Goal: Complete application form

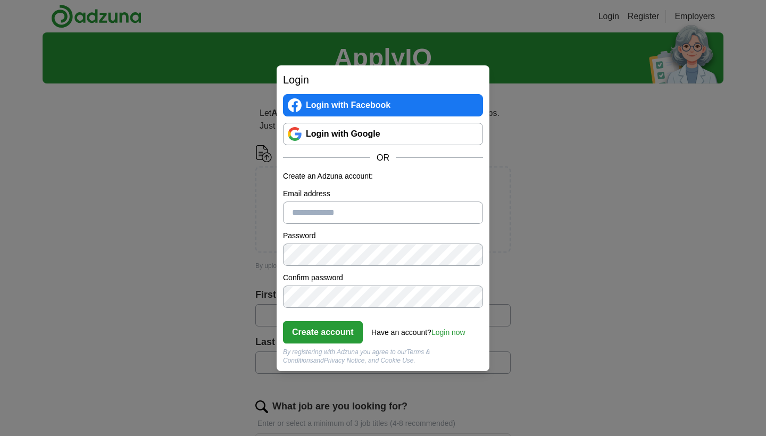
click at [396, 215] on input "Email address" at bounding box center [383, 212] width 200 height 22
type input "**********"
click at [323, 332] on button "Create account" at bounding box center [323, 332] width 80 height 22
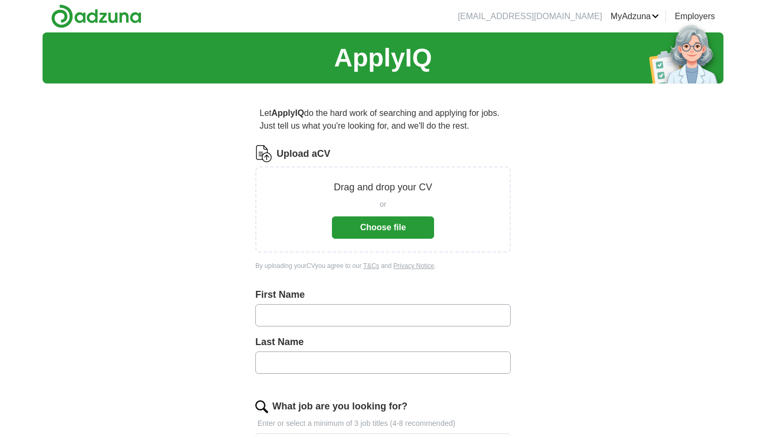
click at [368, 234] on button "Choose file" at bounding box center [383, 227] width 102 height 22
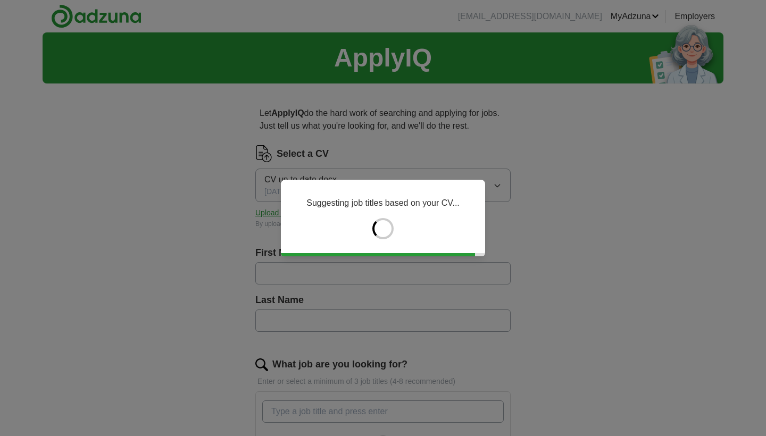
type input "*****"
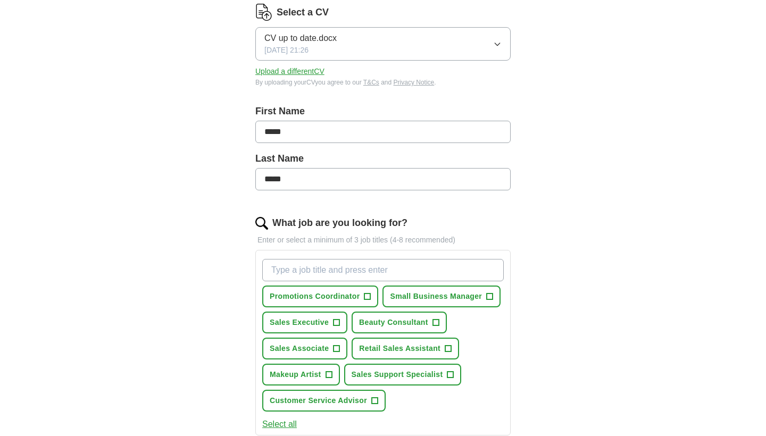
scroll to position [142, 0]
click at [335, 325] on span "+" at bounding box center [336, 322] width 6 height 9
click at [337, 348] on span "+" at bounding box center [336, 348] width 6 height 9
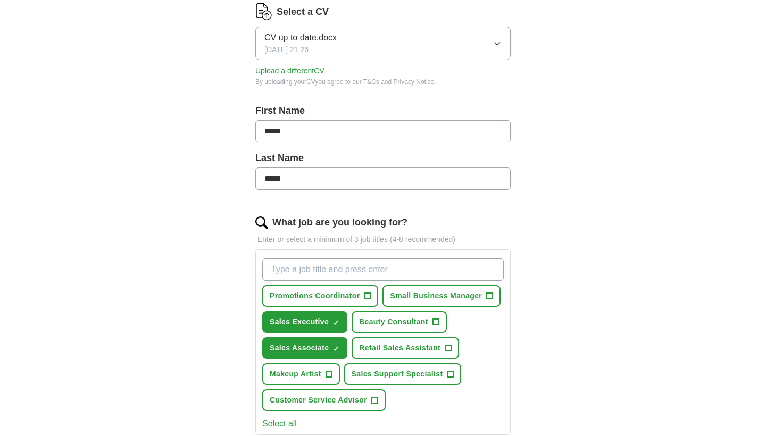
scroll to position [152, 0]
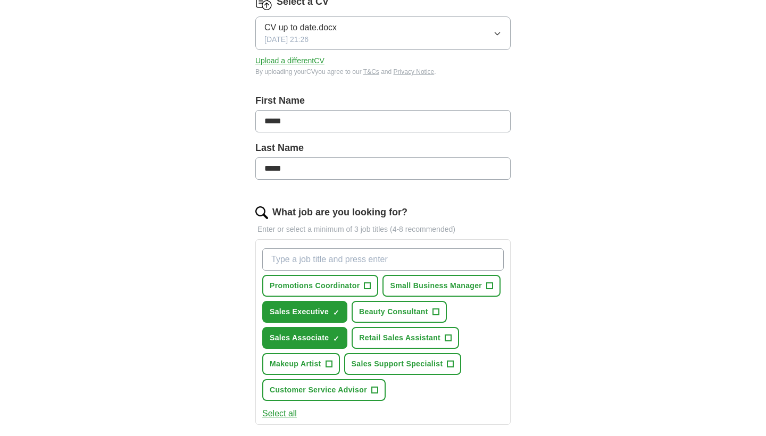
click at [330, 364] on span "+" at bounding box center [328, 364] width 6 height 9
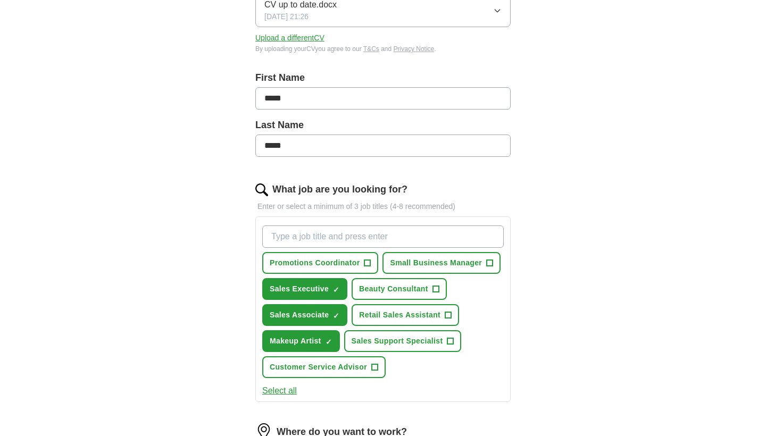
scroll to position [179, 0]
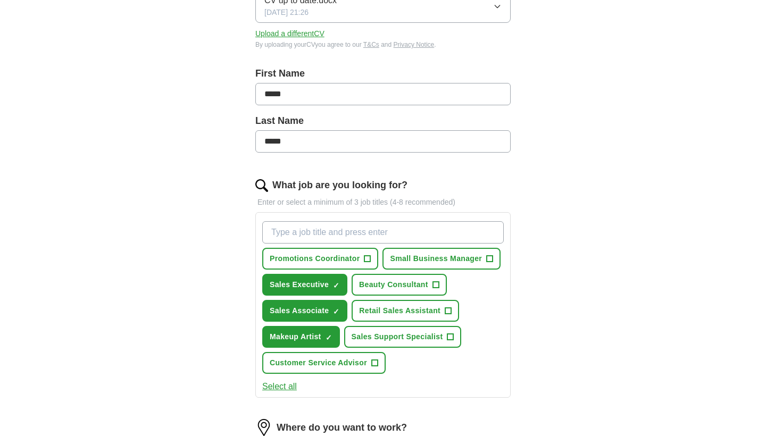
click at [446, 314] on span "+" at bounding box center [448, 311] width 6 height 9
click at [279, 387] on button "Select all" at bounding box center [279, 386] width 35 height 13
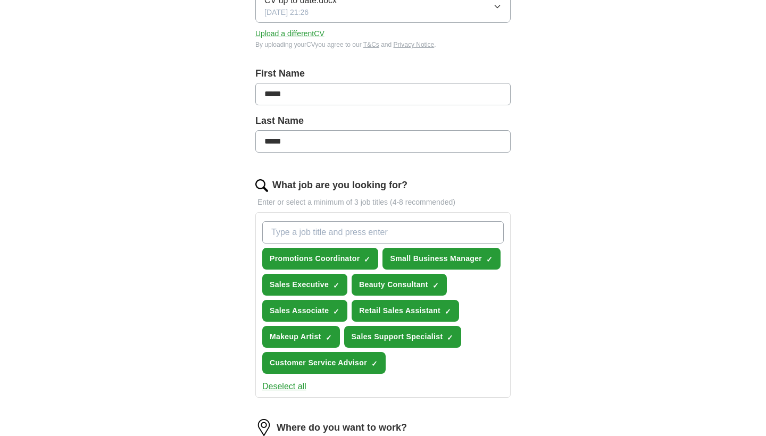
click at [292, 387] on button "Deselect all" at bounding box center [284, 386] width 44 height 13
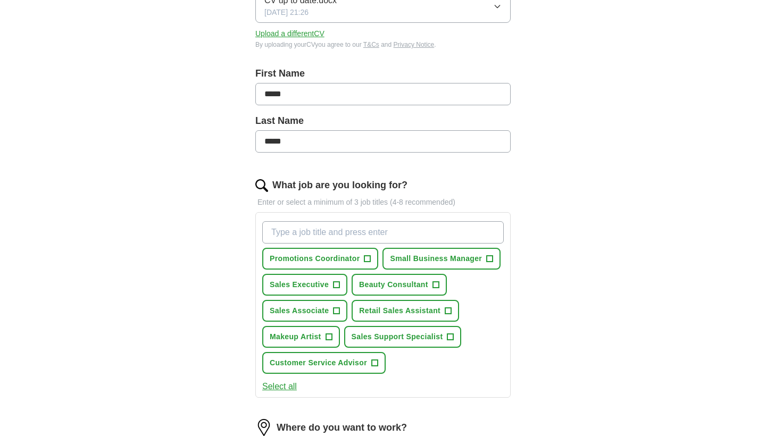
click at [329, 337] on span "+" at bounding box center [328, 337] width 6 height 9
click at [334, 313] on span "+" at bounding box center [336, 311] width 6 height 9
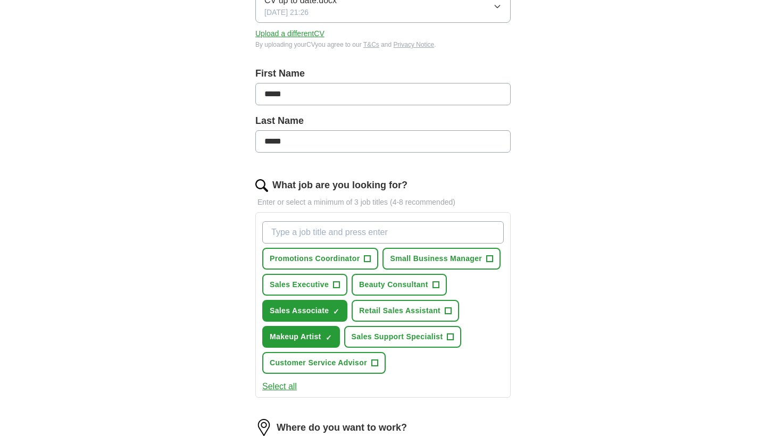
click at [337, 282] on span "+" at bounding box center [336, 285] width 6 height 9
click at [434, 309] on span "Retail Sales Assistant" at bounding box center [399, 310] width 81 height 11
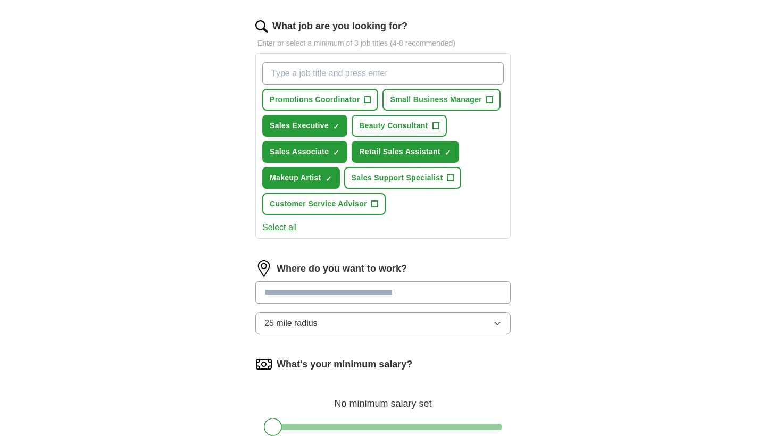
scroll to position [342, 0]
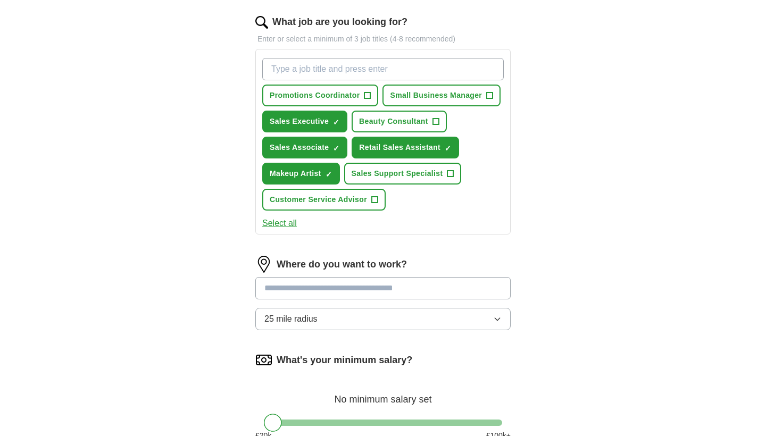
click at [439, 295] on input at bounding box center [382, 288] width 255 height 22
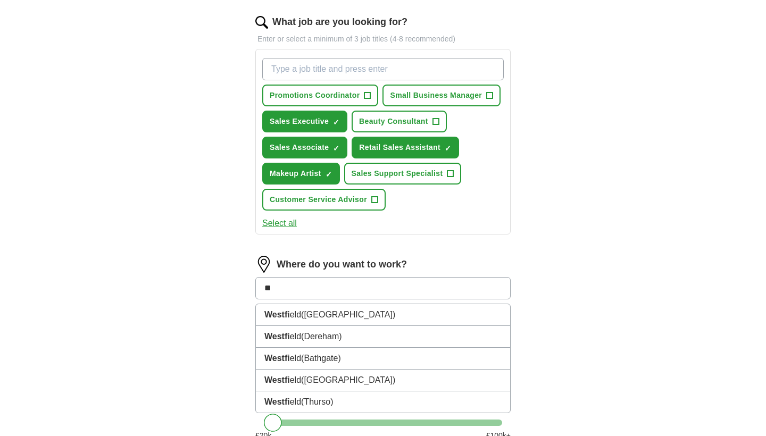
type input "*"
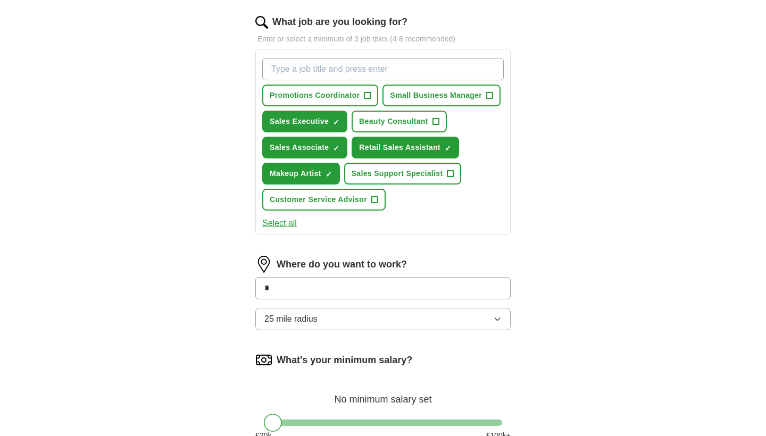
type input "**"
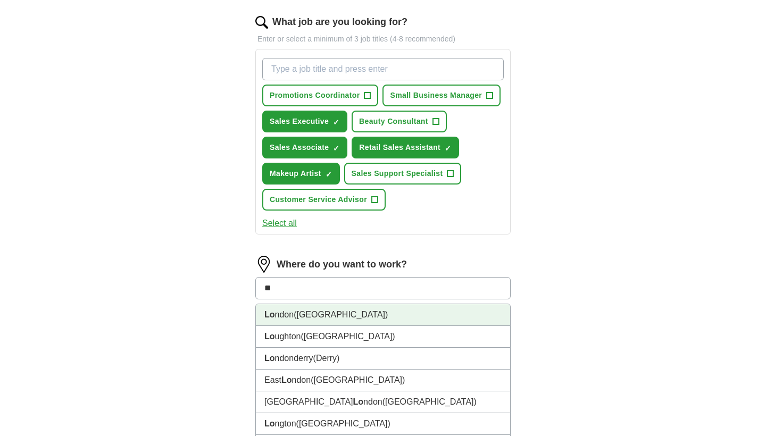
click at [472, 321] on li "Lo ndon ([GEOGRAPHIC_DATA])" at bounding box center [383, 315] width 254 height 22
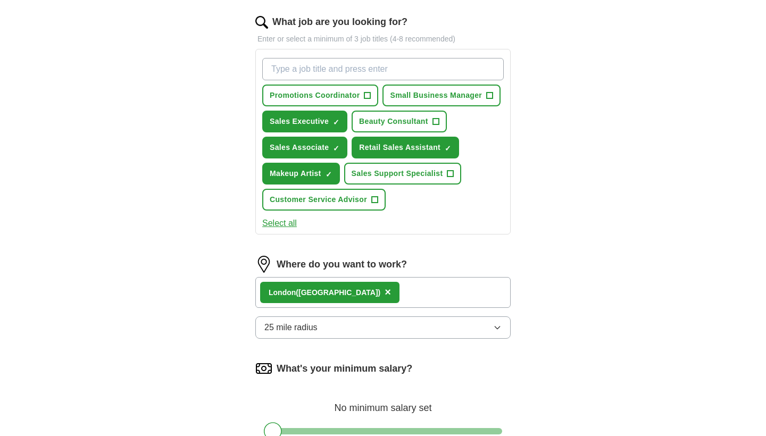
click at [426, 325] on button "25 mile radius" at bounding box center [382, 327] width 255 height 22
click at [408, 297] on div "Lo ndon ([GEOGRAPHIC_DATA]) ×" at bounding box center [382, 292] width 255 height 31
click at [408, 299] on div "Lo ndon ([GEOGRAPHIC_DATA]) ×" at bounding box center [382, 292] width 255 height 31
click at [359, 295] on div "Lo ndon ([GEOGRAPHIC_DATA]) ×" at bounding box center [382, 292] width 255 height 31
click at [358, 293] on div "Lo ndon ([GEOGRAPHIC_DATA]) ×" at bounding box center [382, 292] width 255 height 31
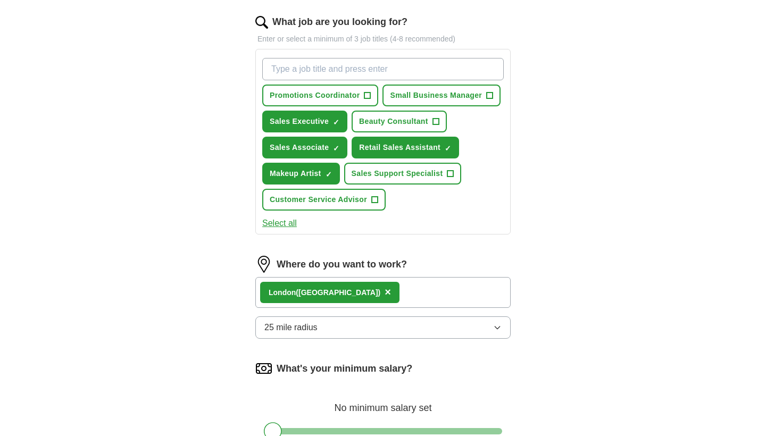
click at [337, 292] on div "Lo ndon ([GEOGRAPHIC_DATA]) ×" at bounding box center [382, 292] width 255 height 31
click at [384, 295] on span "×" at bounding box center [387, 292] width 6 height 12
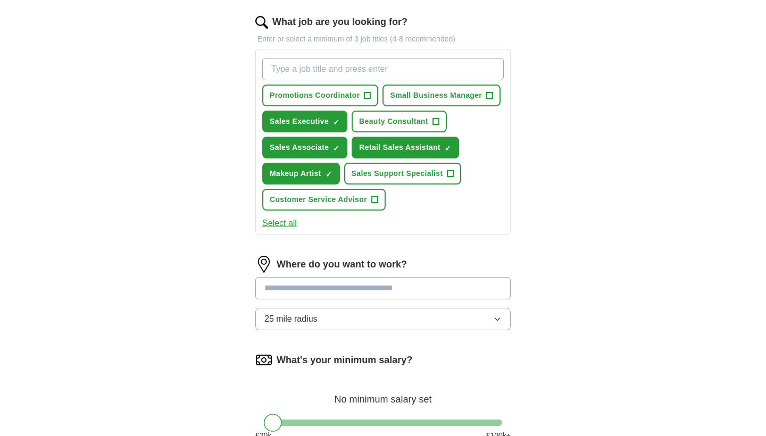
click at [321, 289] on input at bounding box center [382, 288] width 255 height 22
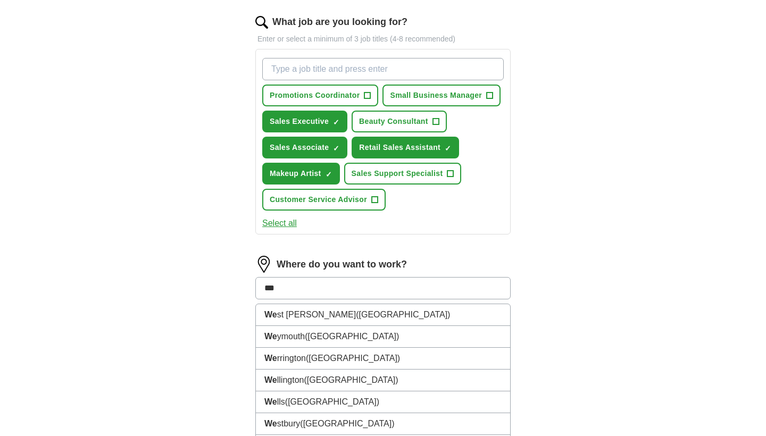
type input "****"
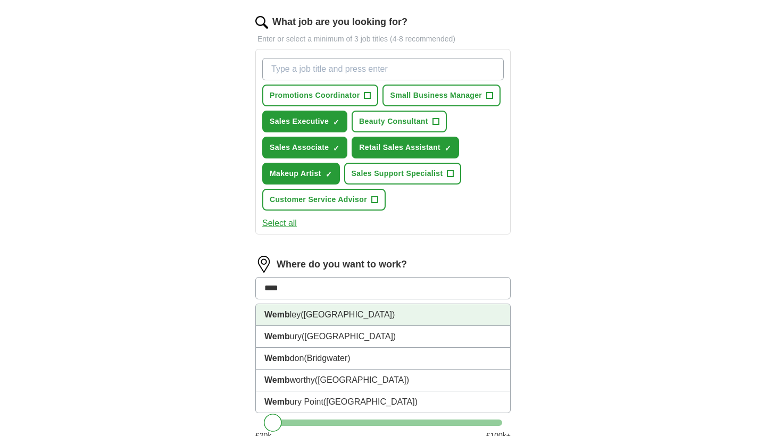
click at [354, 317] on span "([GEOGRAPHIC_DATA])" at bounding box center [347, 314] width 94 height 9
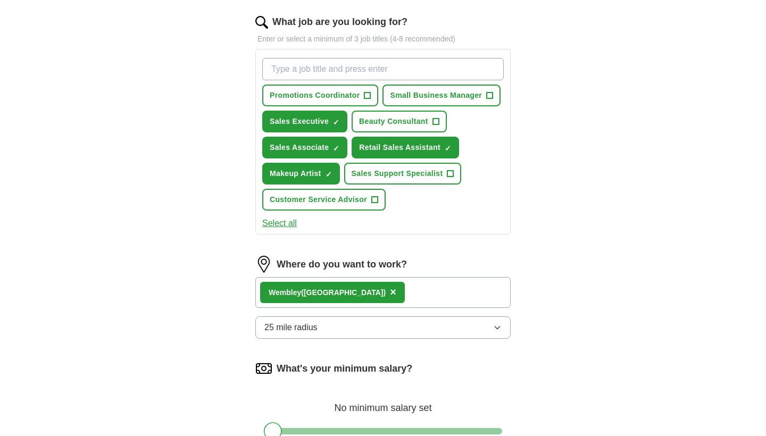
scroll to position [339, 0]
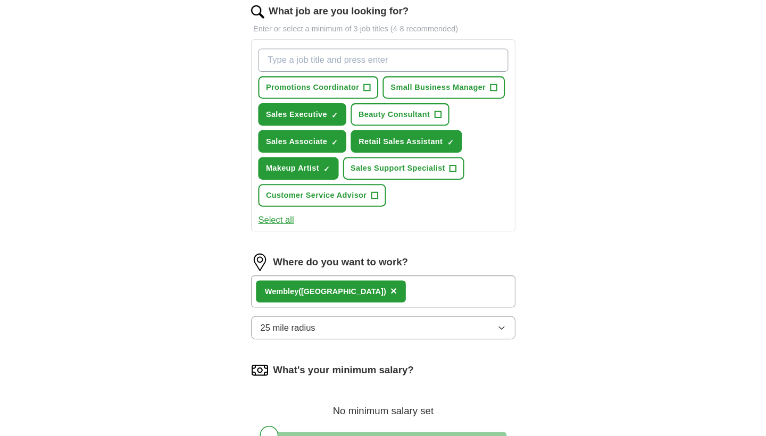
click at [356, 320] on button "25 mile radius" at bounding box center [382, 331] width 255 height 22
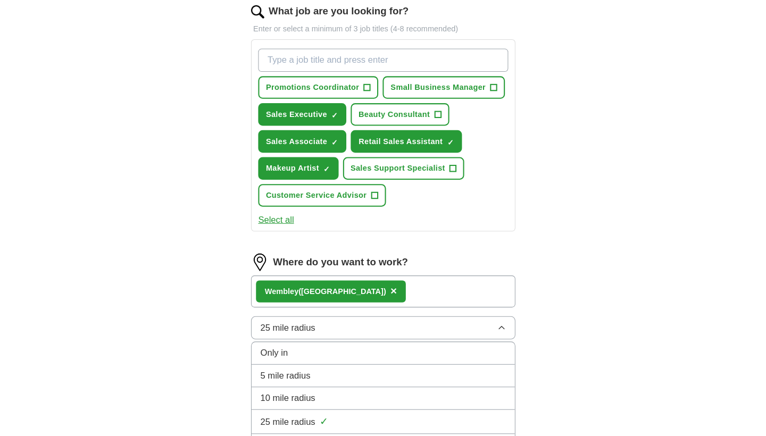
click at [334, 371] on li "5 mile radius" at bounding box center [383, 378] width 254 height 22
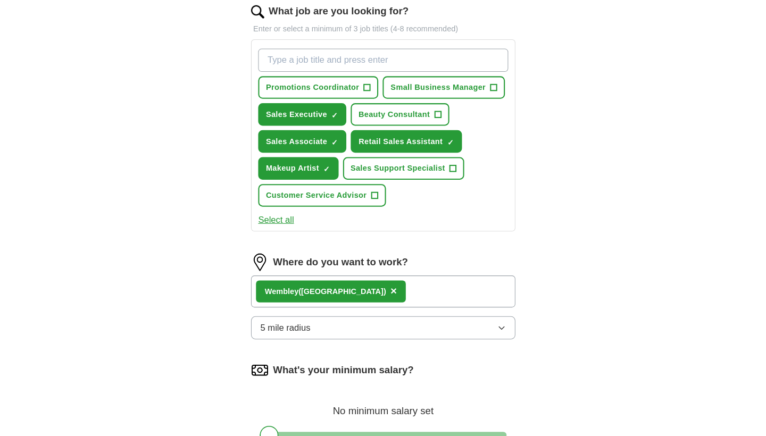
click at [378, 320] on button "5 mile radius" at bounding box center [382, 331] width 255 height 22
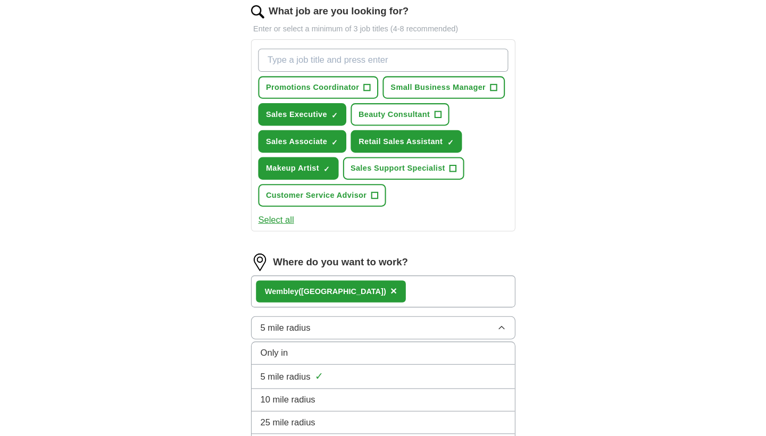
click at [353, 394] on div "10 mile radius" at bounding box center [382, 400] width 237 height 13
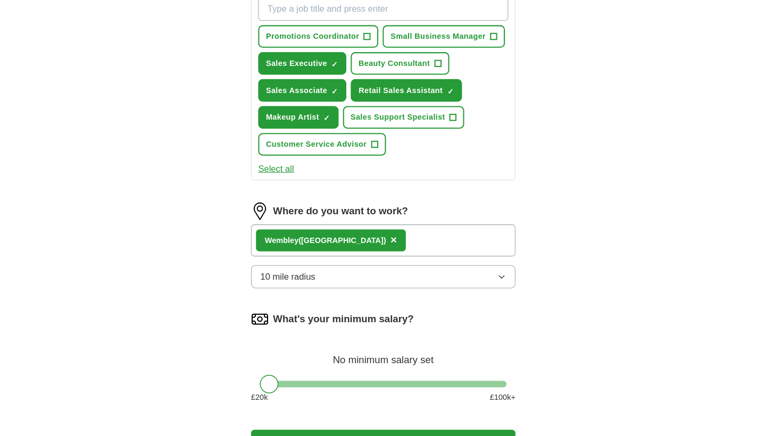
scroll to position [402, 0]
click at [405, 233] on div "Wemb ley ([GEOGRAPHIC_DATA]) ×" at bounding box center [382, 232] width 255 height 31
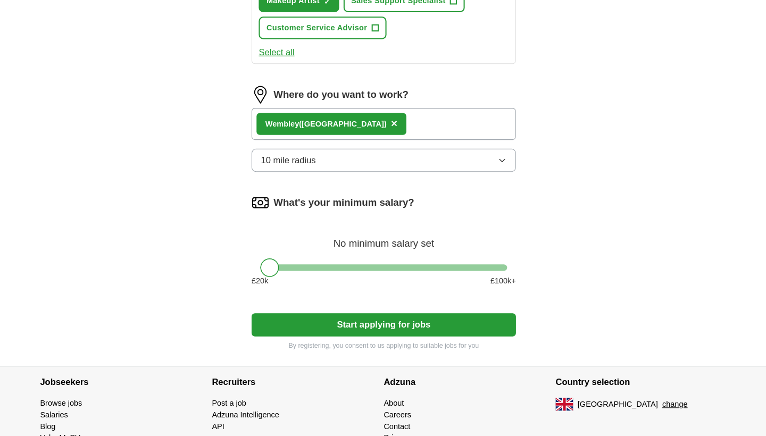
scroll to position [501, 0]
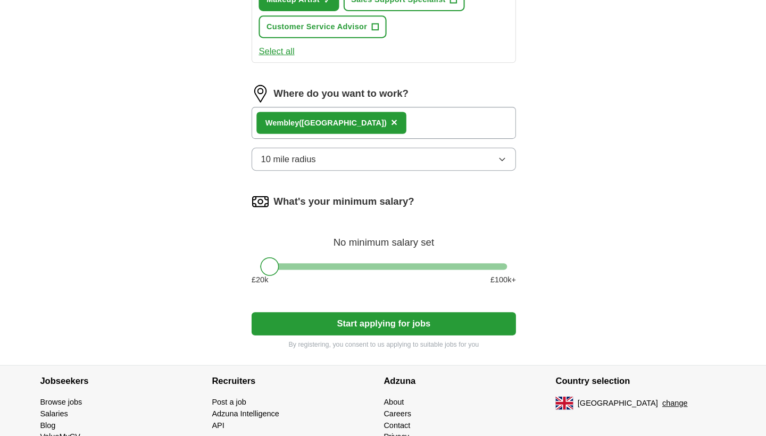
click at [359, 316] on button "Start applying for jobs" at bounding box center [382, 327] width 255 height 22
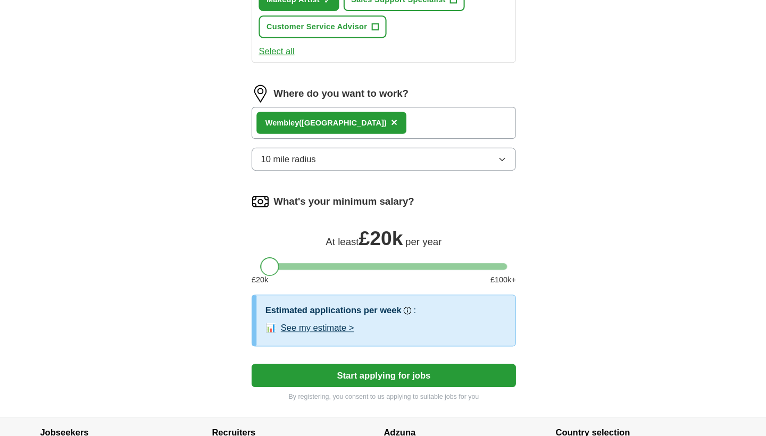
drag, startPoint x: 261, startPoint y: 257, endPoint x: 249, endPoint y: 259, distance: 12.0
click at [255, 269] on div at bounding box center [382, 272] width 255 height 6
click at [343, 366] on button "Start applying for jobs" at bounding box center [382, 377] width 255 height 22
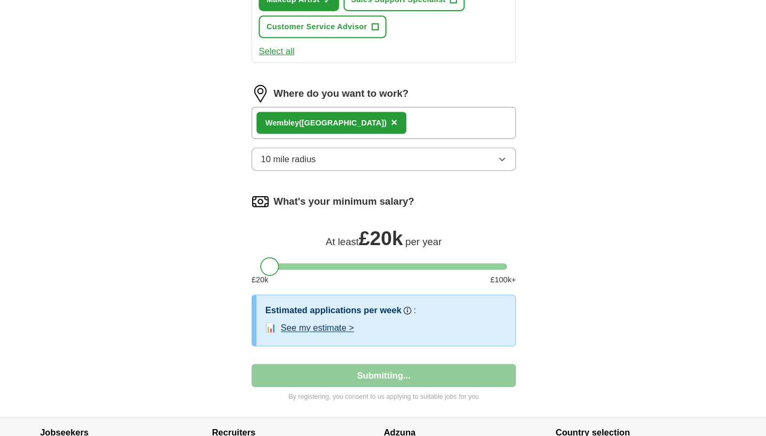
select select "**"
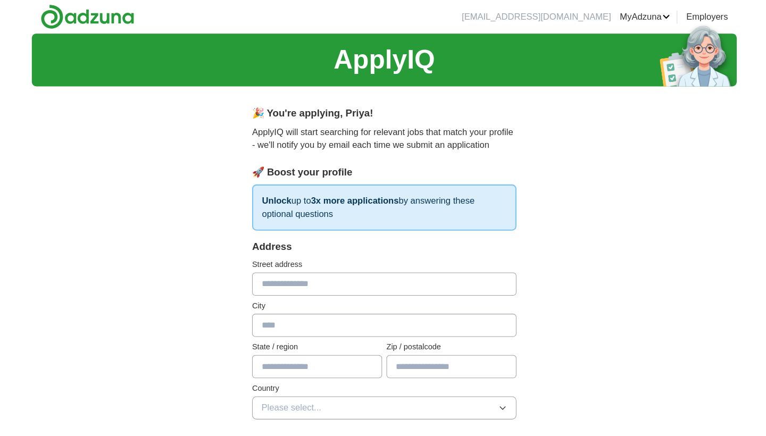
scroll to position [0, 0]
type input "*"
type input "**********"
type input "******"
type input "*"
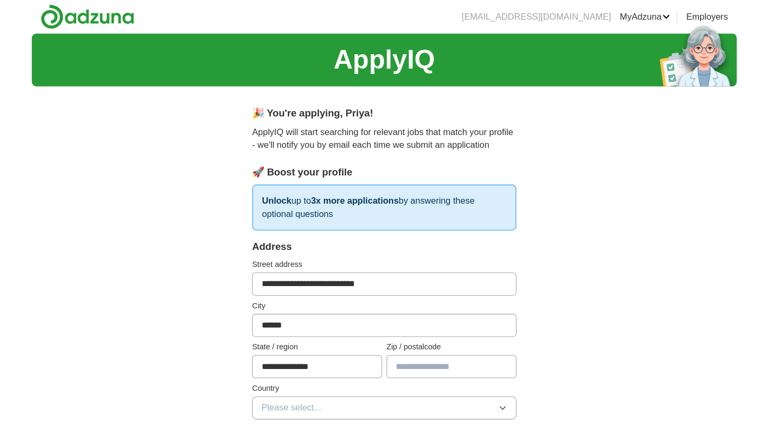
type input "**********"
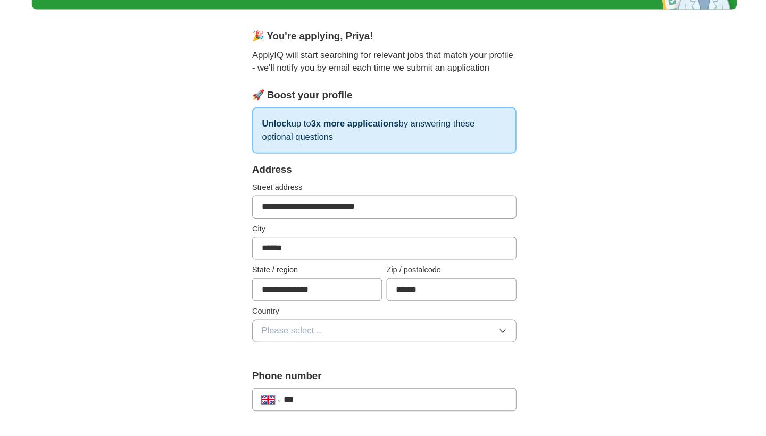
scroll to position [75, 0]
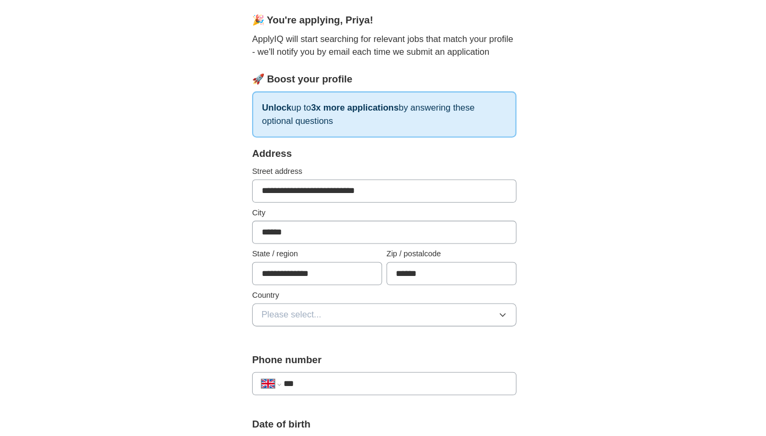
type input "******"
click at [369, 309] on button "Please select..." at bounding box center [382, 319] width 255 height 22
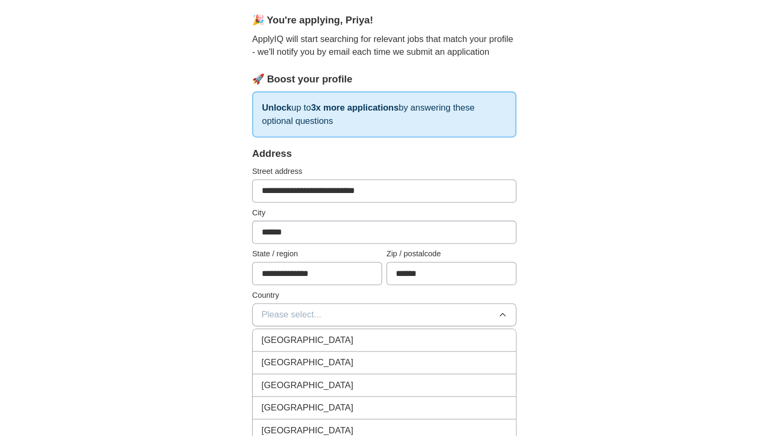
scroll to position [14, 0]
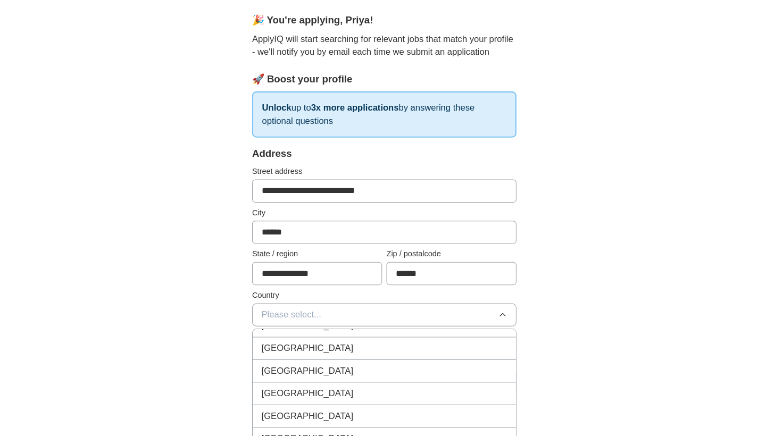
click at [354, 323] on div "[GEOGRAPHIC_DATA]" at bounding box center [382, 329] width 237 height 13
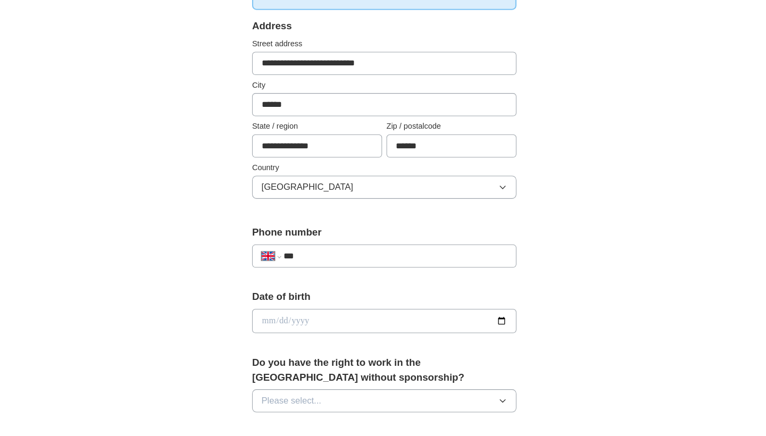
scroll to position [199, 0]
type input "**********"
click at [345, 316] on input "date" at bounding box center [382, 324] width 255 height 23
click at [272, 313] on input "date" at bounding box center [382, 324] width 255 height 23
click at [291, 313] on input "date" at bounding box center [382, 324] width 255 height 23
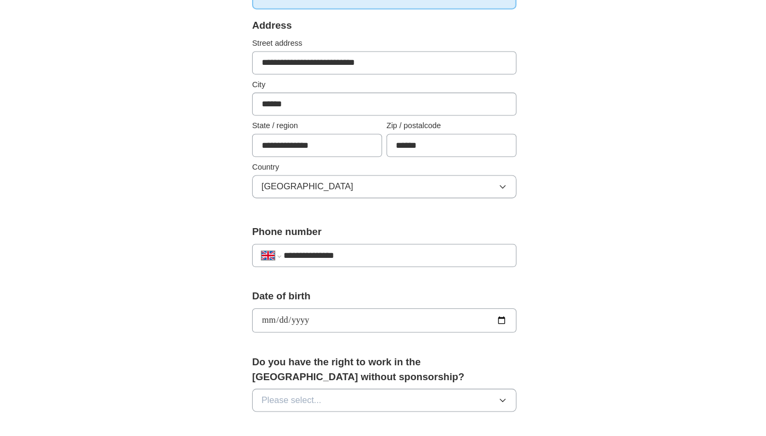
type input "**********"
click at [490, 313] on input "**********" at bounding box center [382, 324] width 255 height 23
click at [536, 261] on div "**********" at bounding box center [383, 340] width 340 height 894
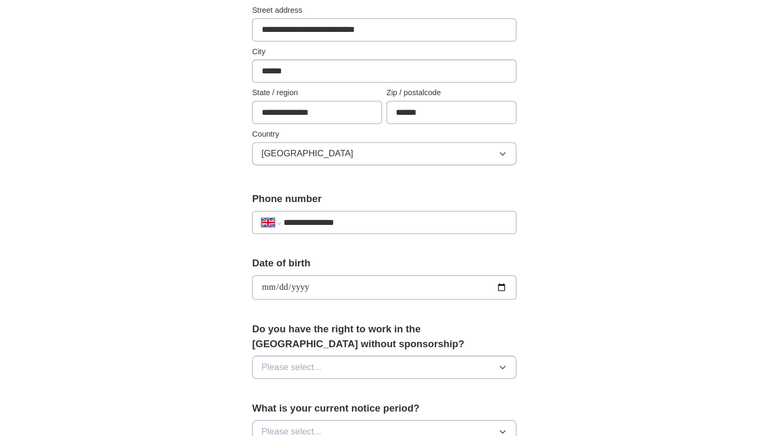
scroll to position [297, 0]
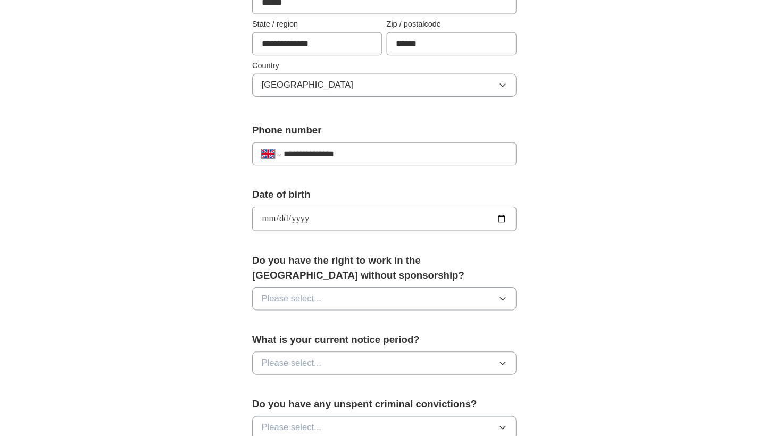
click at [425, 293] on button "Please select..." at bounding box center [382, 303] width 255 height 22
click at [394, 322] on div "Yes" at bounding box center [382, 328] width 237 height 13
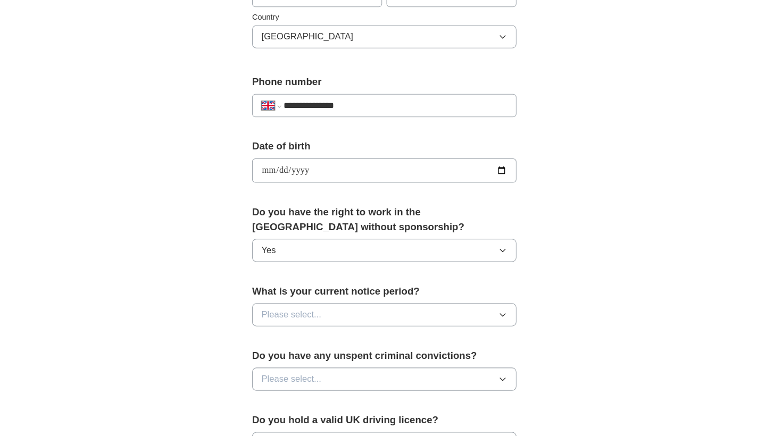
scroll to position [362, 0]
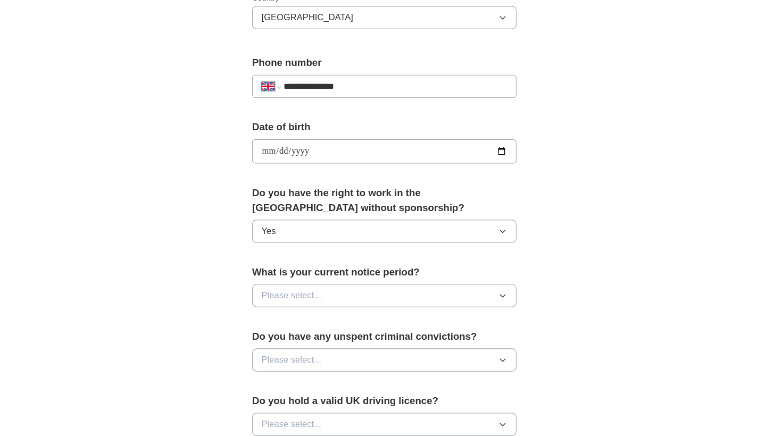
click at [384, 289] on button "Please select..." at bounding box center [382, 300] width 255 height 22
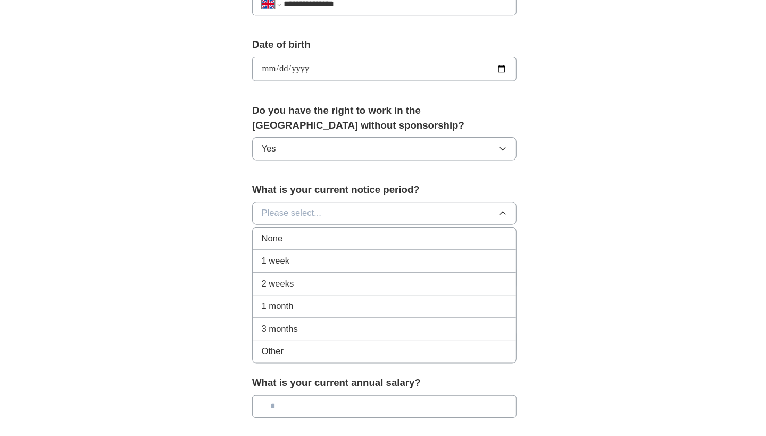
scroll to position [443, 0]
click at [337, 210] on button "Please select..." at bounding box center [382, 219] width 255 height 22
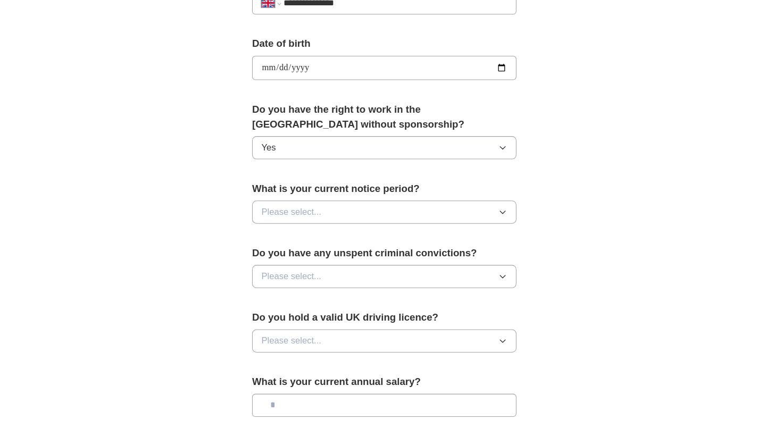
click at [336, 208] on button "Please select..." at bounding box center [382, 219] width 255 height 22
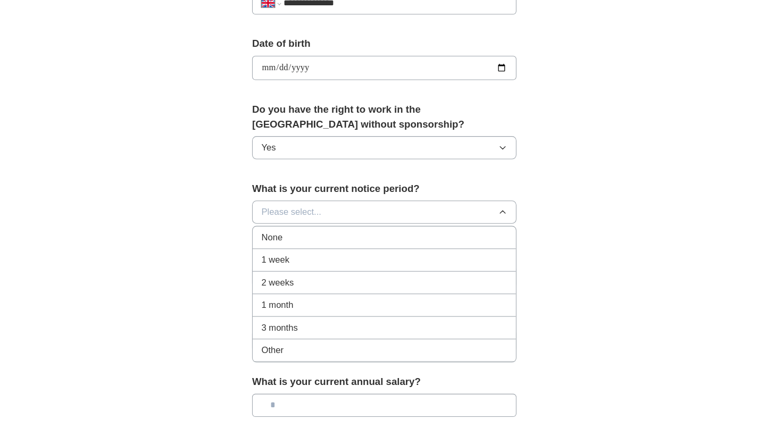
click at [317, 238] on div "None" at bounding box center [382, 244] width 237 height 13
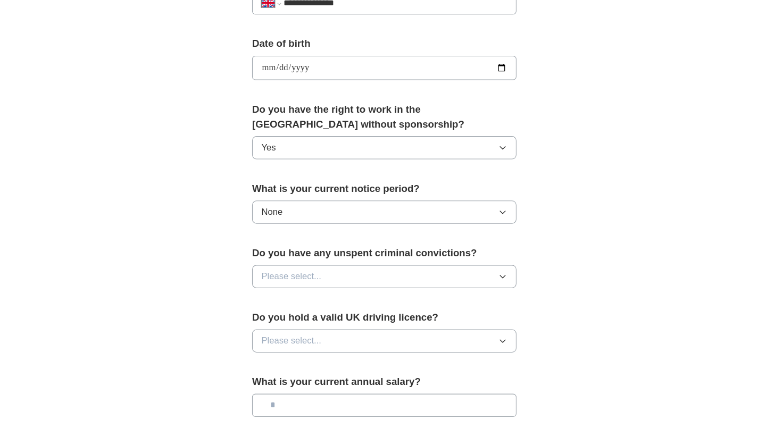
click at [325, 209] on button "None" at bounding box center [382, 219] width 255 height 22
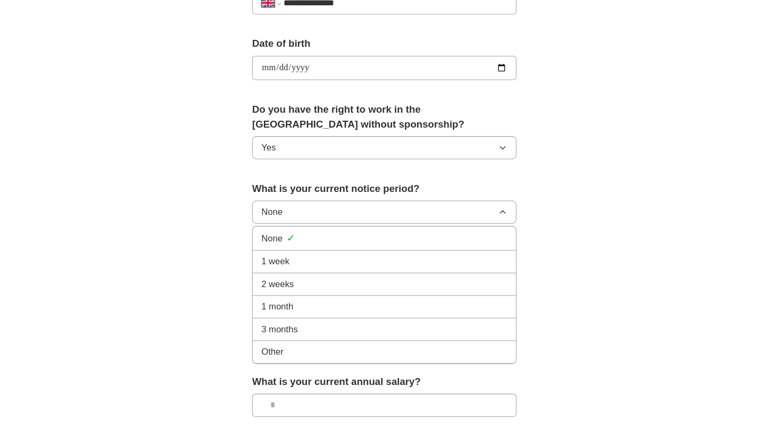
click at [607, 202] on div "**********" at bounding box center [383, 67] width 681 height 954
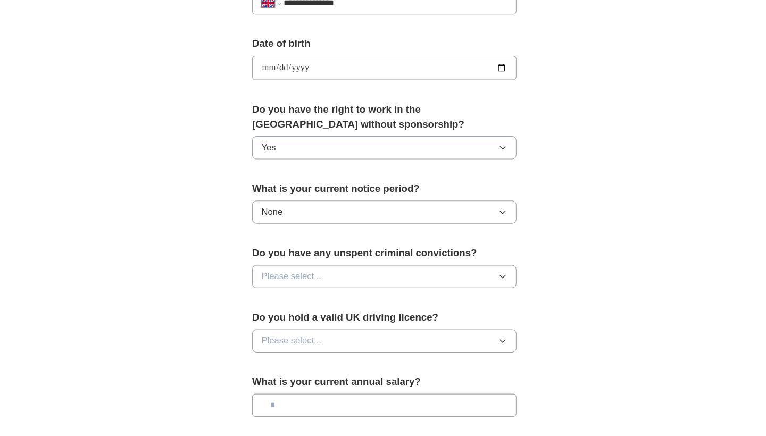
click at [437, 271] on button "Please select..." at bounding box center [382, 282] width 255 height 22
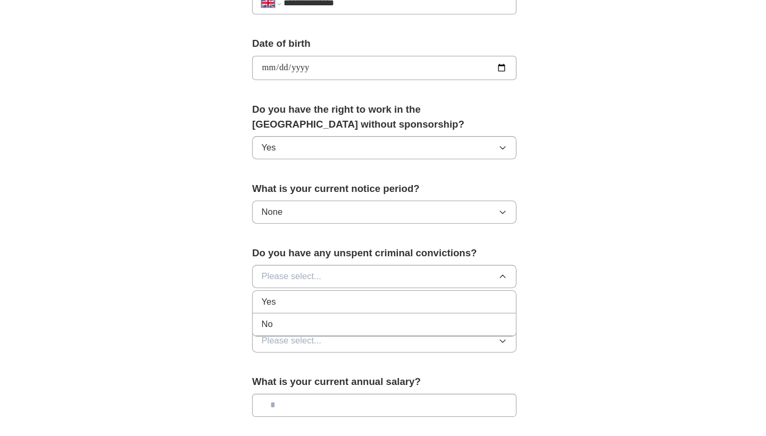
click at [384, 322] on div "No" at bounding box center [382, 328] width 237 height 13
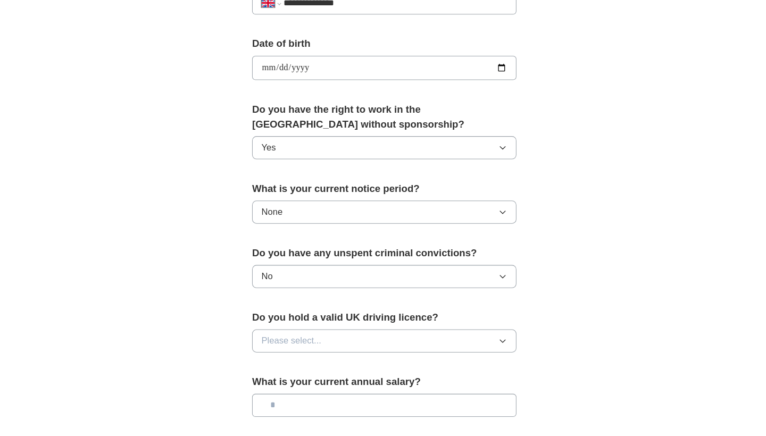
click at [377, 334] on button "Please select..." at bounding box center [382, 344] width 255 height 22
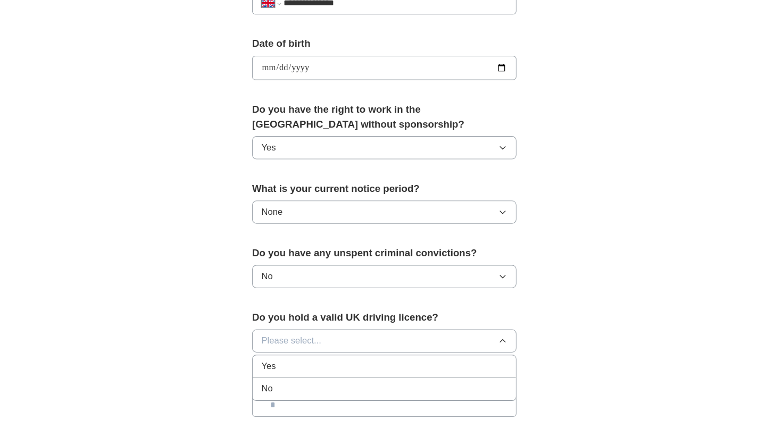
click at [364, 362] on div "Yes" at bounding box center [382, 368] width 237 height 13
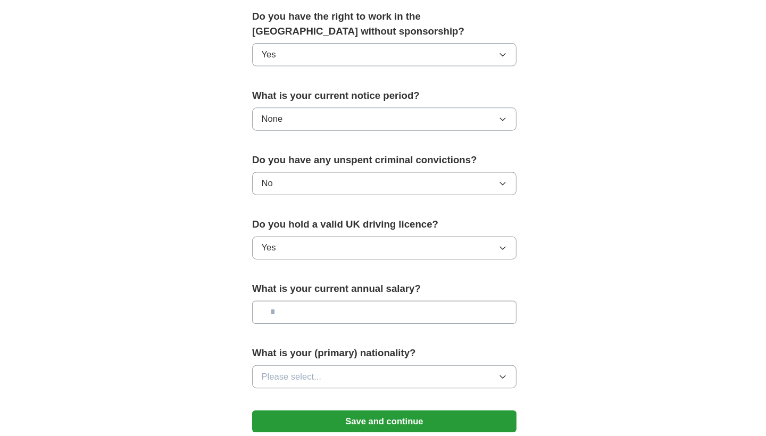
scroll to position [542, 0]
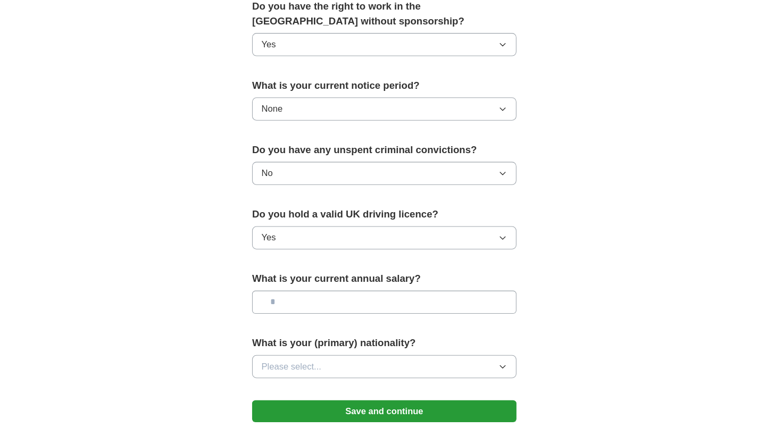
click at [359, 233] on button "Yes" at bounding box center [382, 244] width 255 height 22
click at [352, 286] on div "No" at bounding box center [382, 292] width 237 height 13
click at [350, 296] on input "text" at bounding box center [382, 307] width 255 height 22
type input "**"
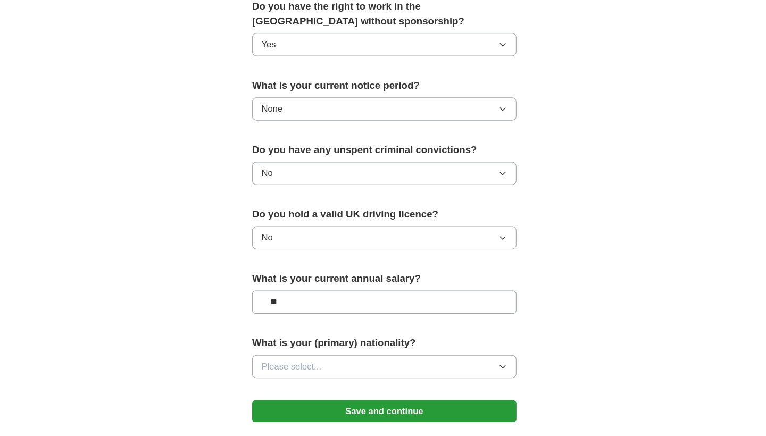
click at [340, 358] on button "Please select..." at bounding box center [382, 369] width 255 height 22
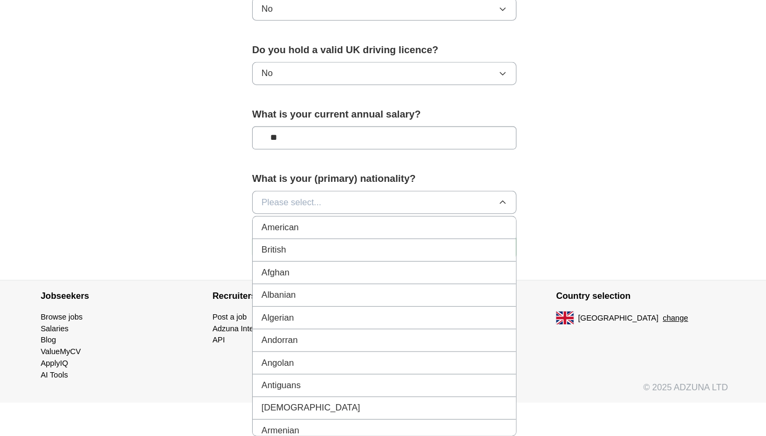
scroll to position [0, 0]
click at [329, 246] on li "British" at bounding box center [383, 257] width 254 height 22
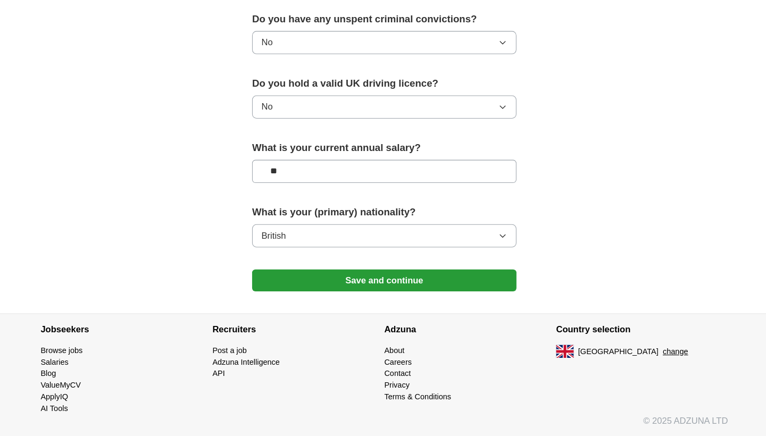
click at [333, 280] on button "Save and continue" at bounding box center [382, 285] width 255 height 21
